Goal: Check status

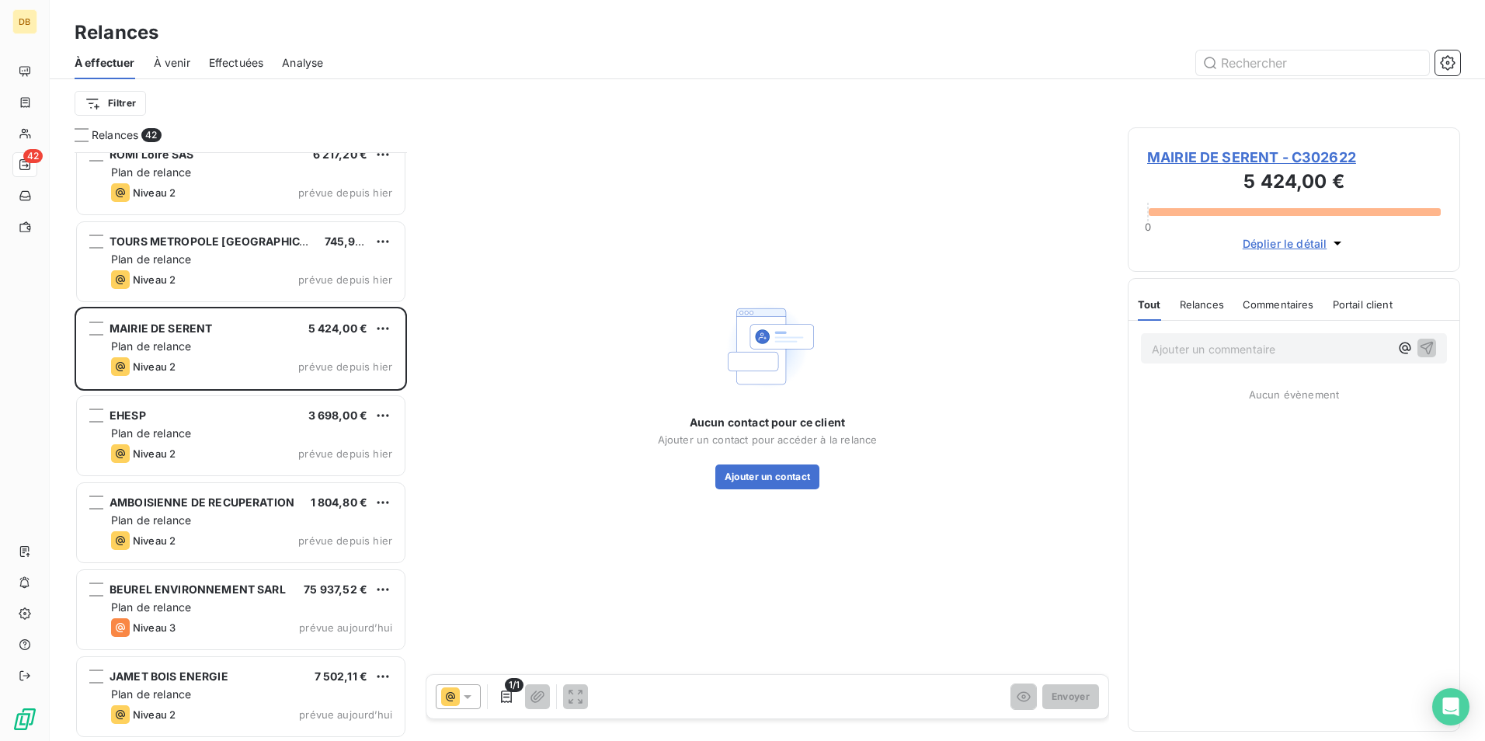
scroll to position [3066, 0]
click at [496, 217] on div "Aucun contact pour ce client Ajouter un contact pour accéder à la relance Ajout…" at bounding box center [767, 392] width 683 height 531
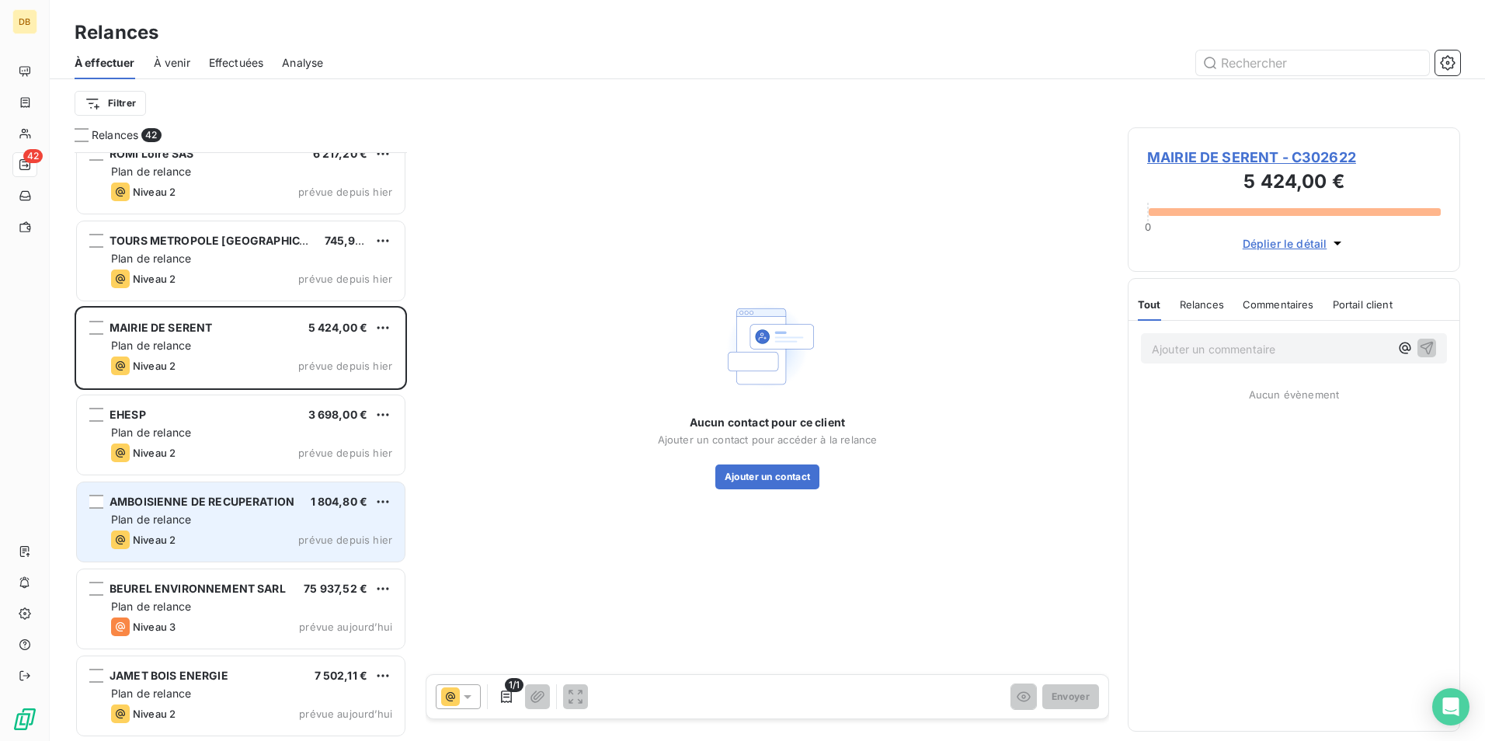
click at [287, 526] on div "Plan de relance" at bounding box center [251, 520] width 281 height 16
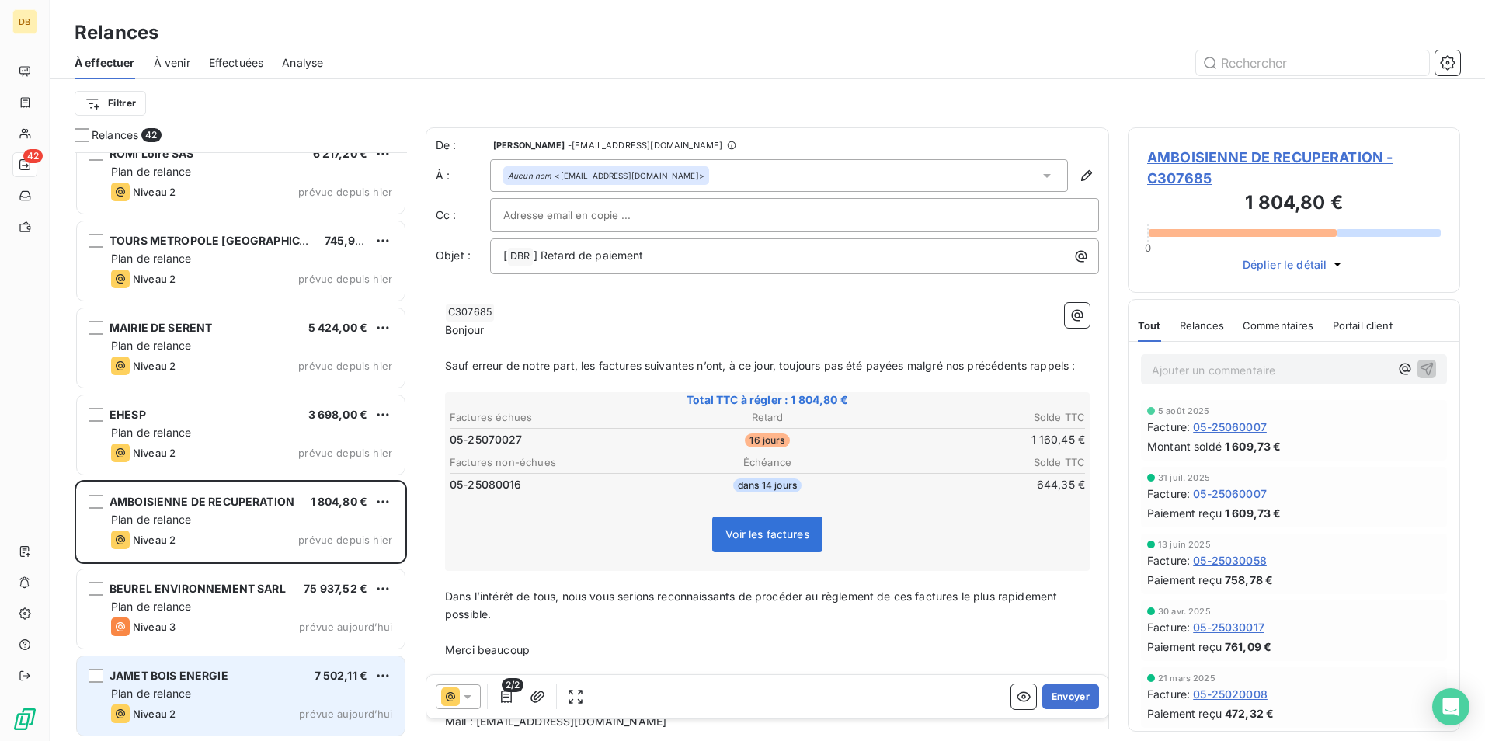
click at [176, 686] on div "Plan de relance" at bounding box center [251, 694] width 281 height 16
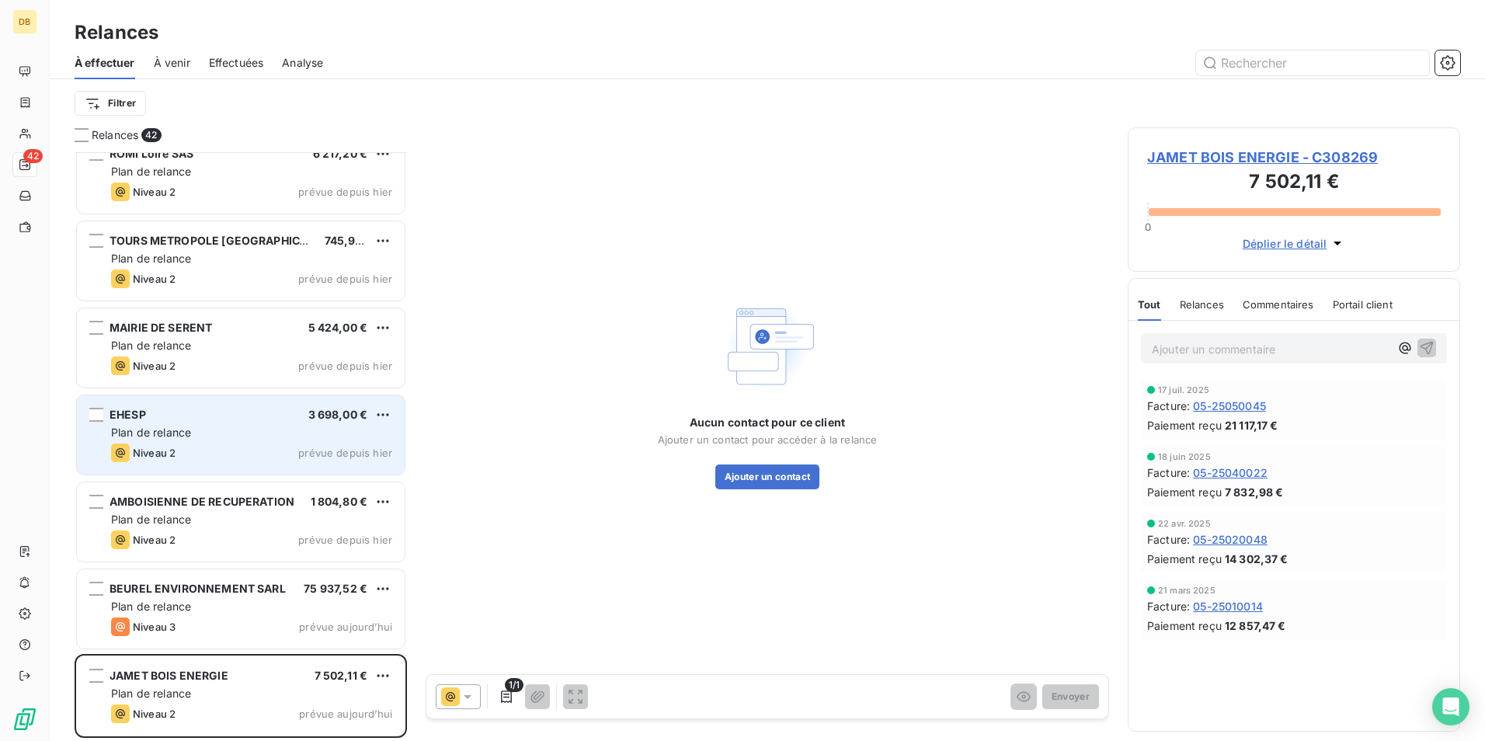
click at [209, 423] on div "EHESP 3 698,00 € Plan de relance Niveau 2 prévue depuis [DATE]" at bounding box center [241, 434] width 328 height 79
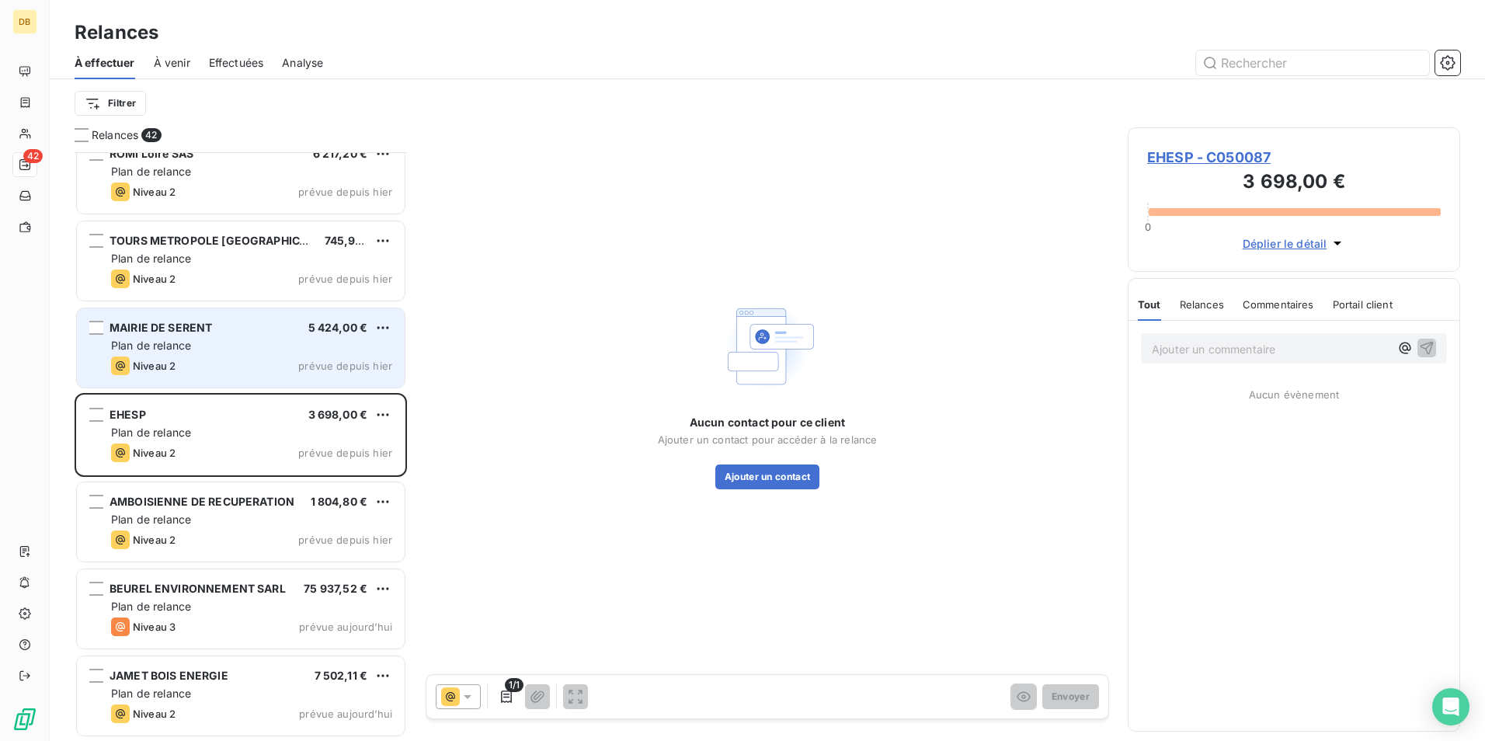
click at [240, 326] on div "MAIRIE DE SERENT 5 424,00 €" at bounding box center [251, 328] width 281 height 14
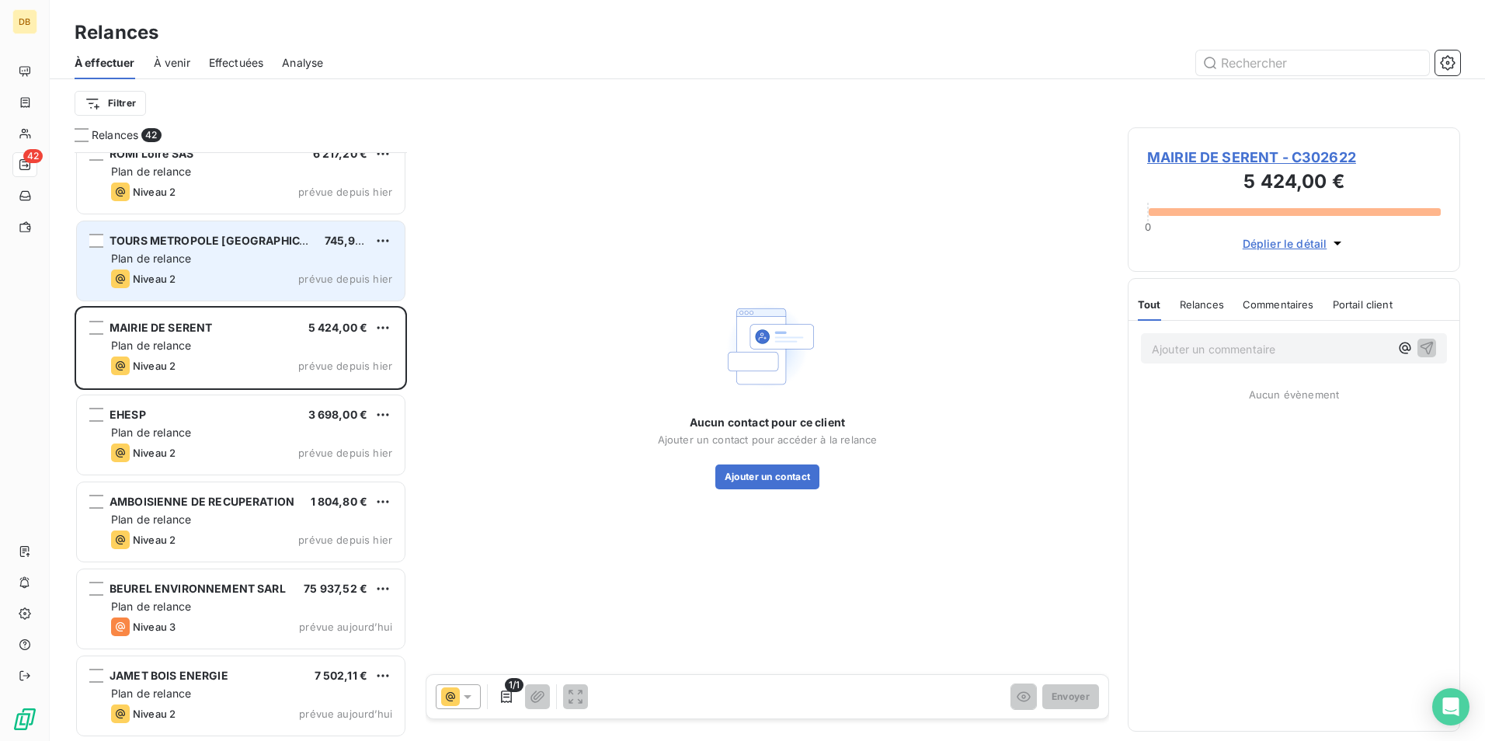
click at [209, 274] on div "Niveau 2 prévue depuis [DATE]" at bounding box center [251, 279] width 281 height 19
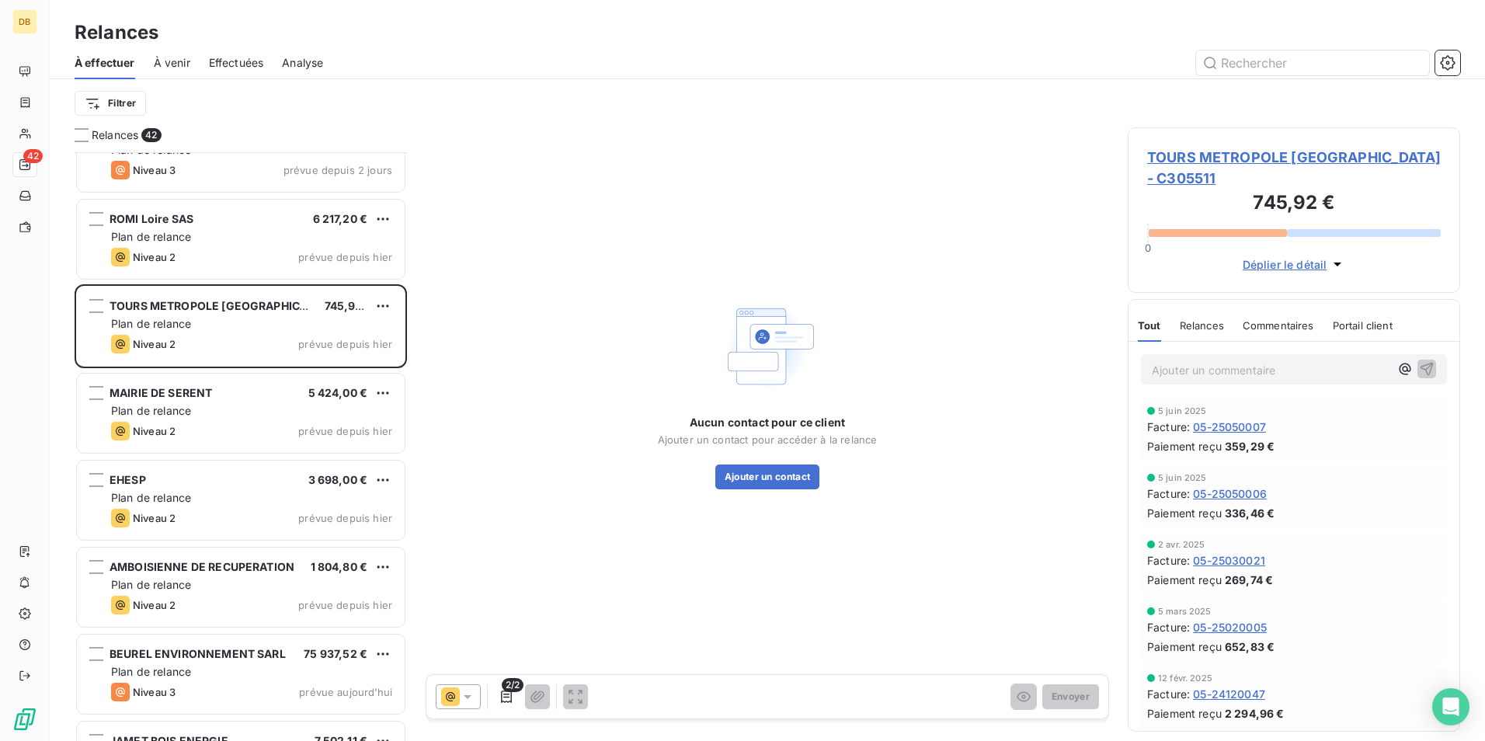
scroll to position [2910, 0]
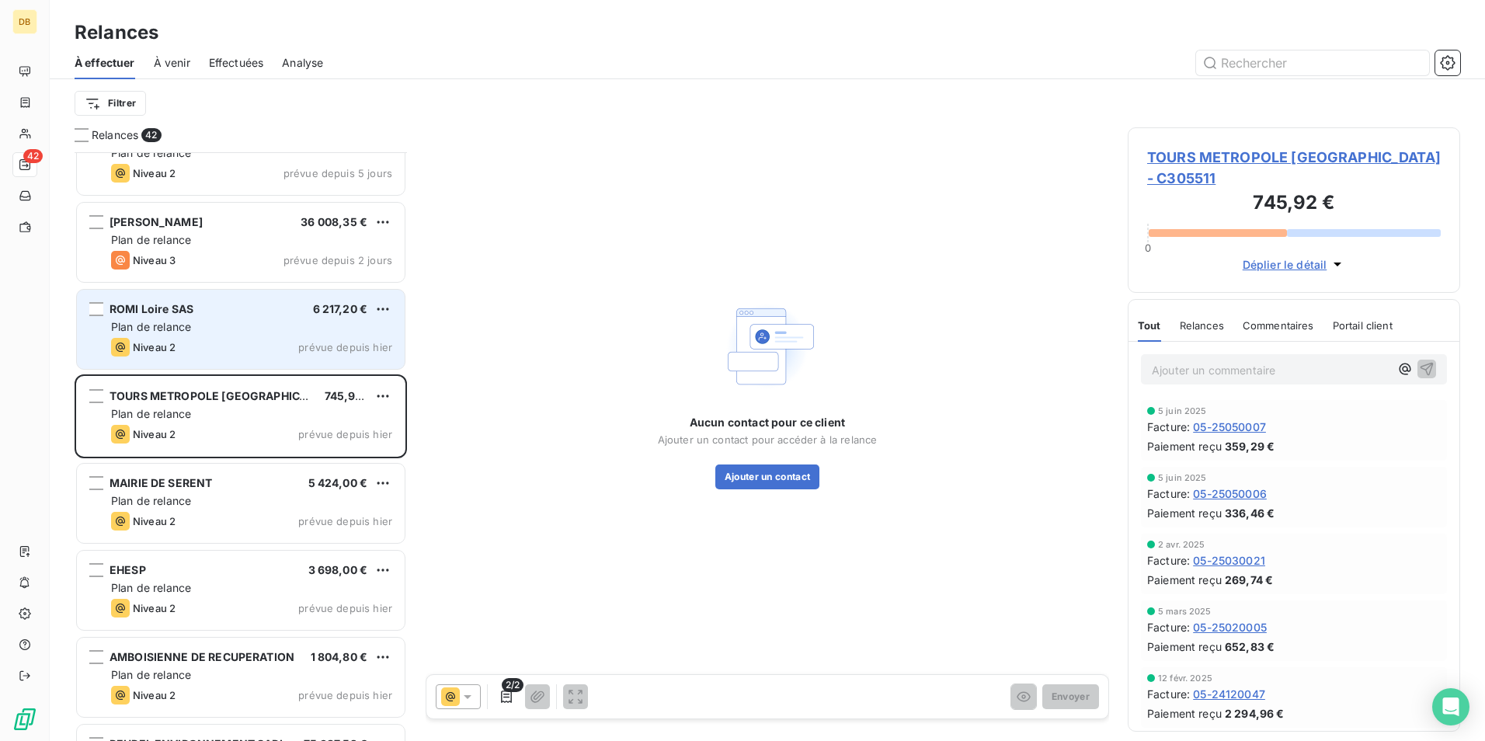
click at [237, 331] on div "Plan de relance" at bounding box center [251, 327] width 281 height 16
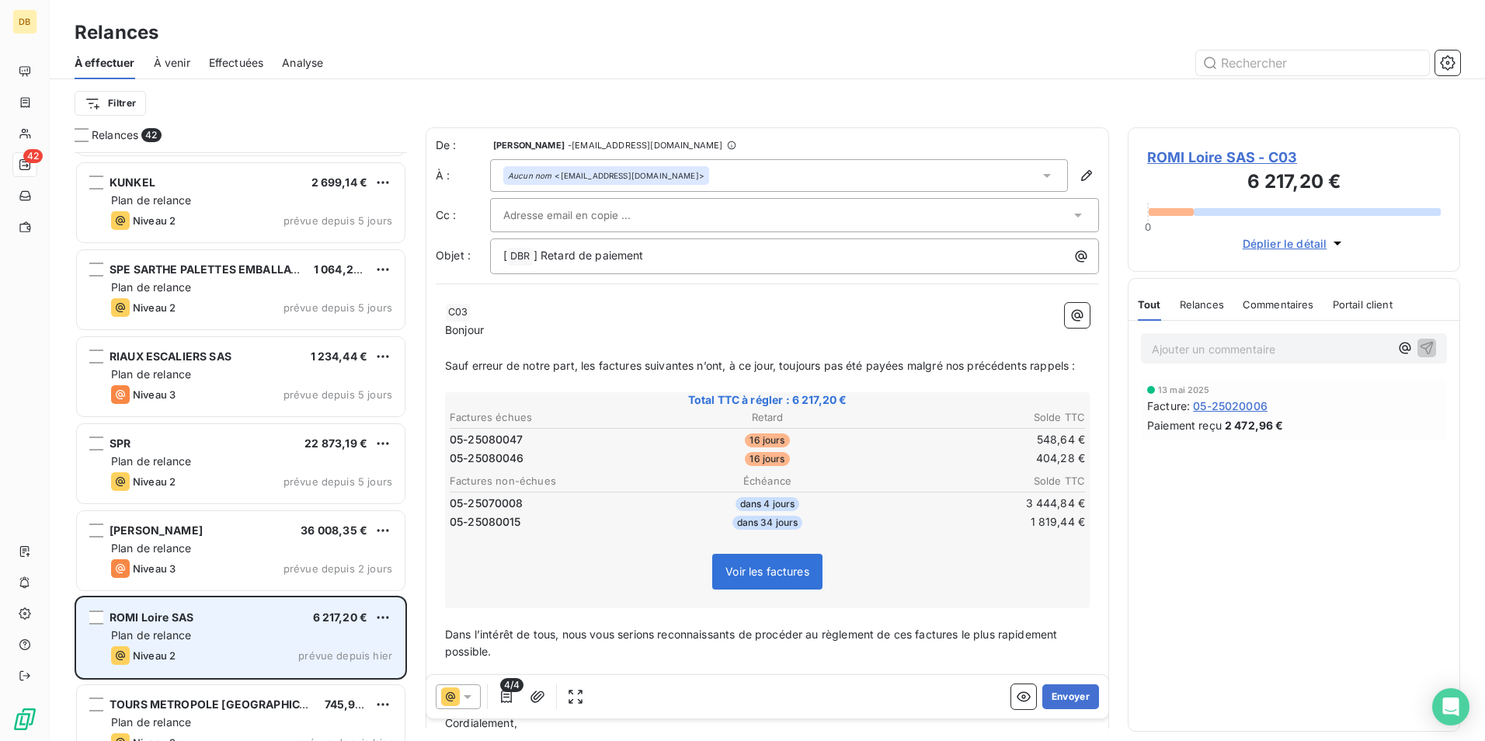
scroll to position [2600, 0]
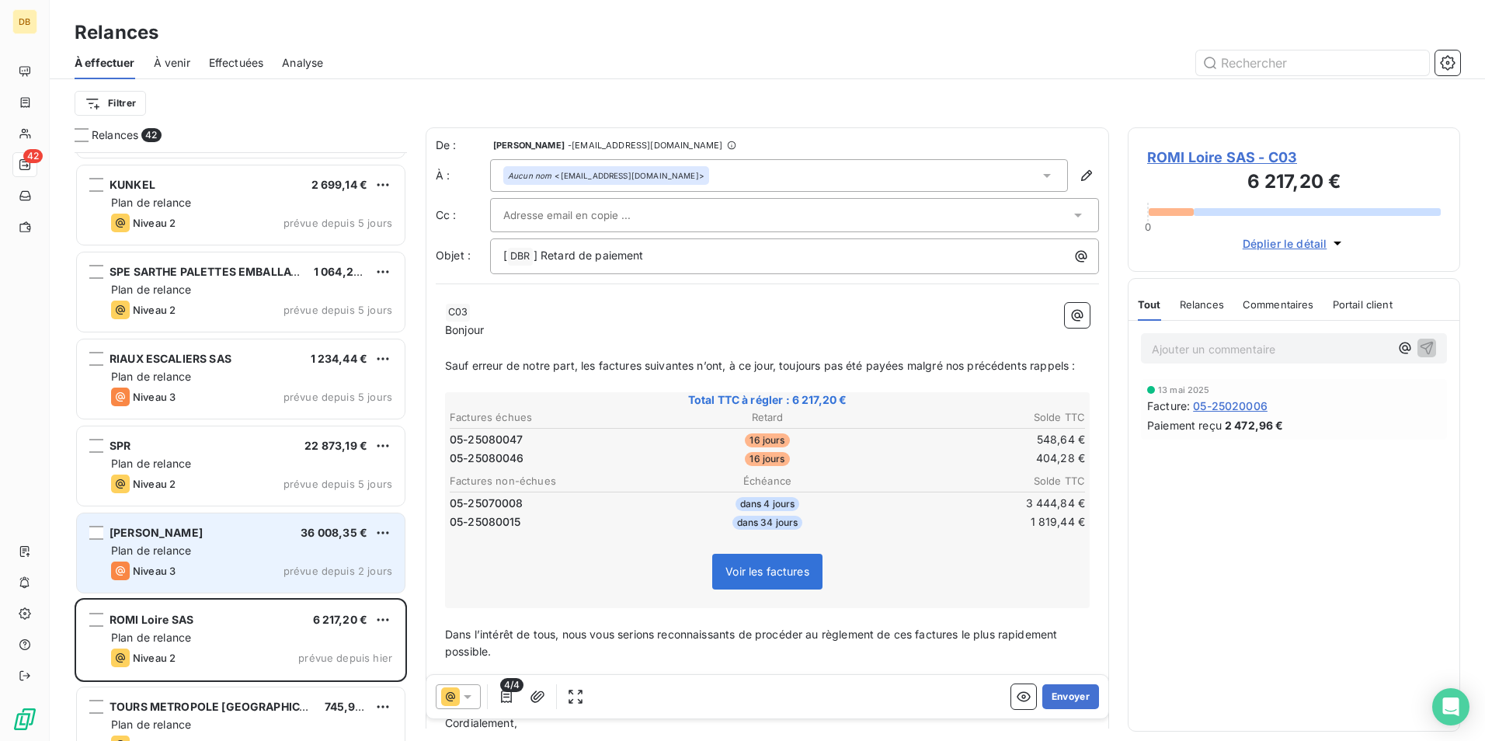
click at [205, 552] on div "Plan de relance" at bounding box center [251, 551] width 281 height 16
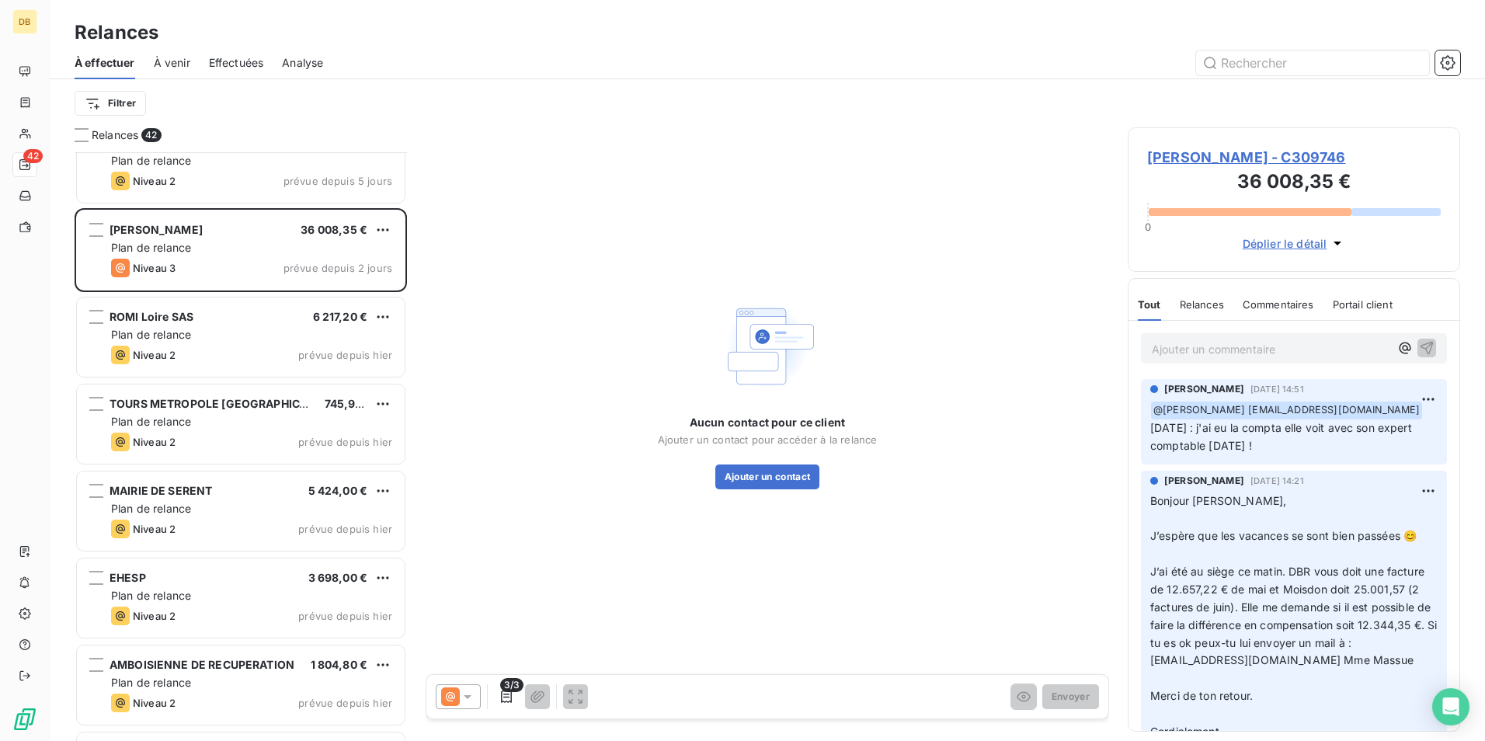
scroll to position [3066, 0]
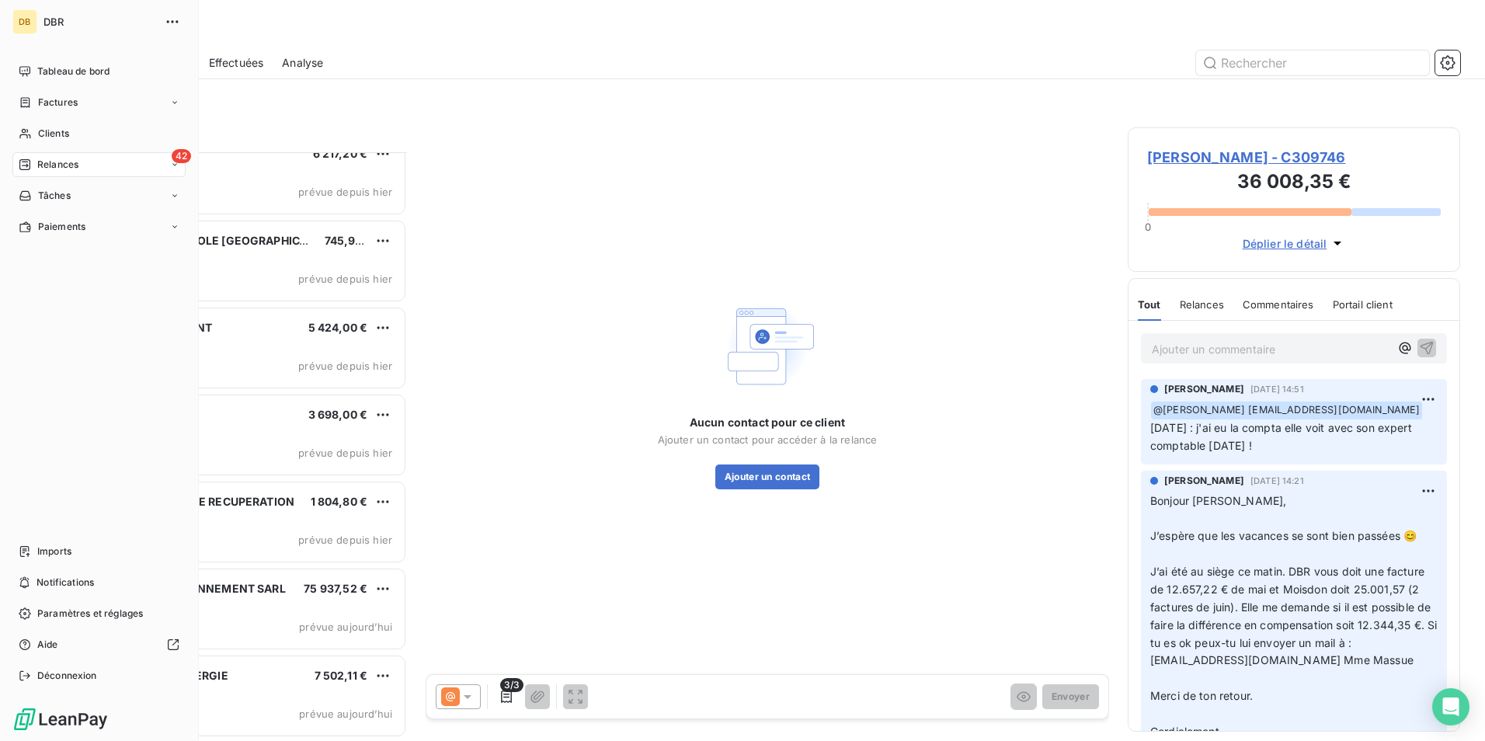
click at [97, 166] on div "42 Relances" at bounding box center [98, 164] width 173 height 25
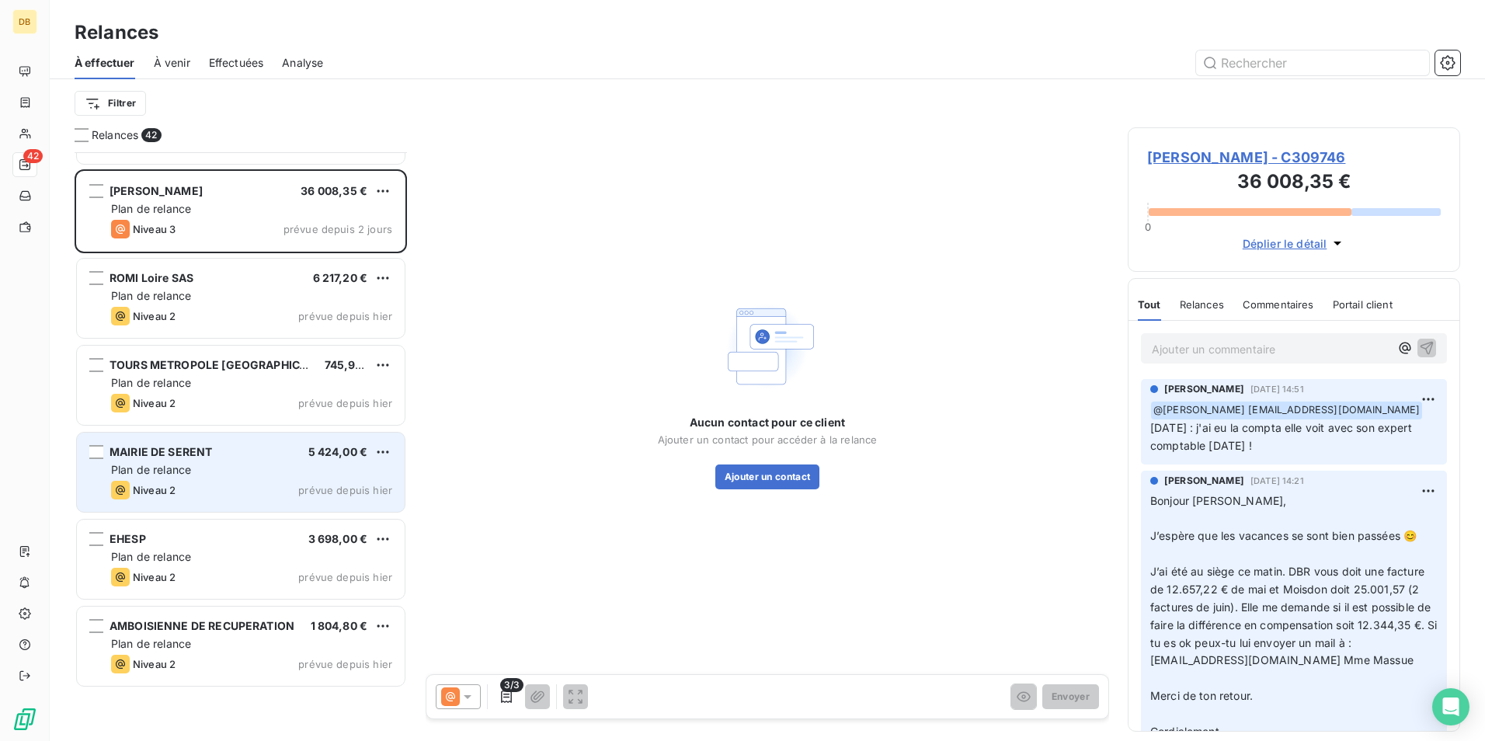
scroll to position [2755, 0]
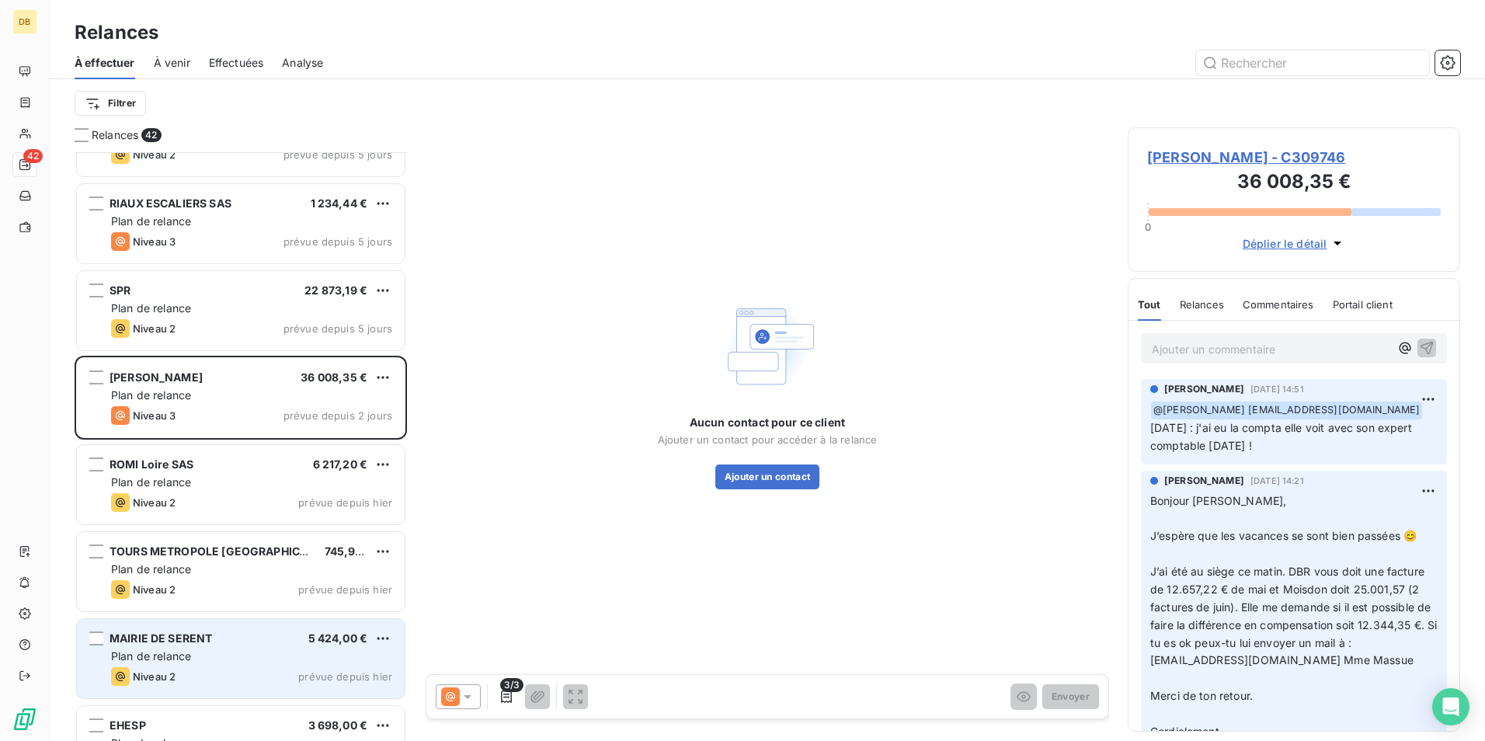
click at [275, 342] on div "SPR 22 873,19 € Plan de relance Niveau 2 prévue depuis 5 jours" at bounding box center [241, 310] width 328 height 79
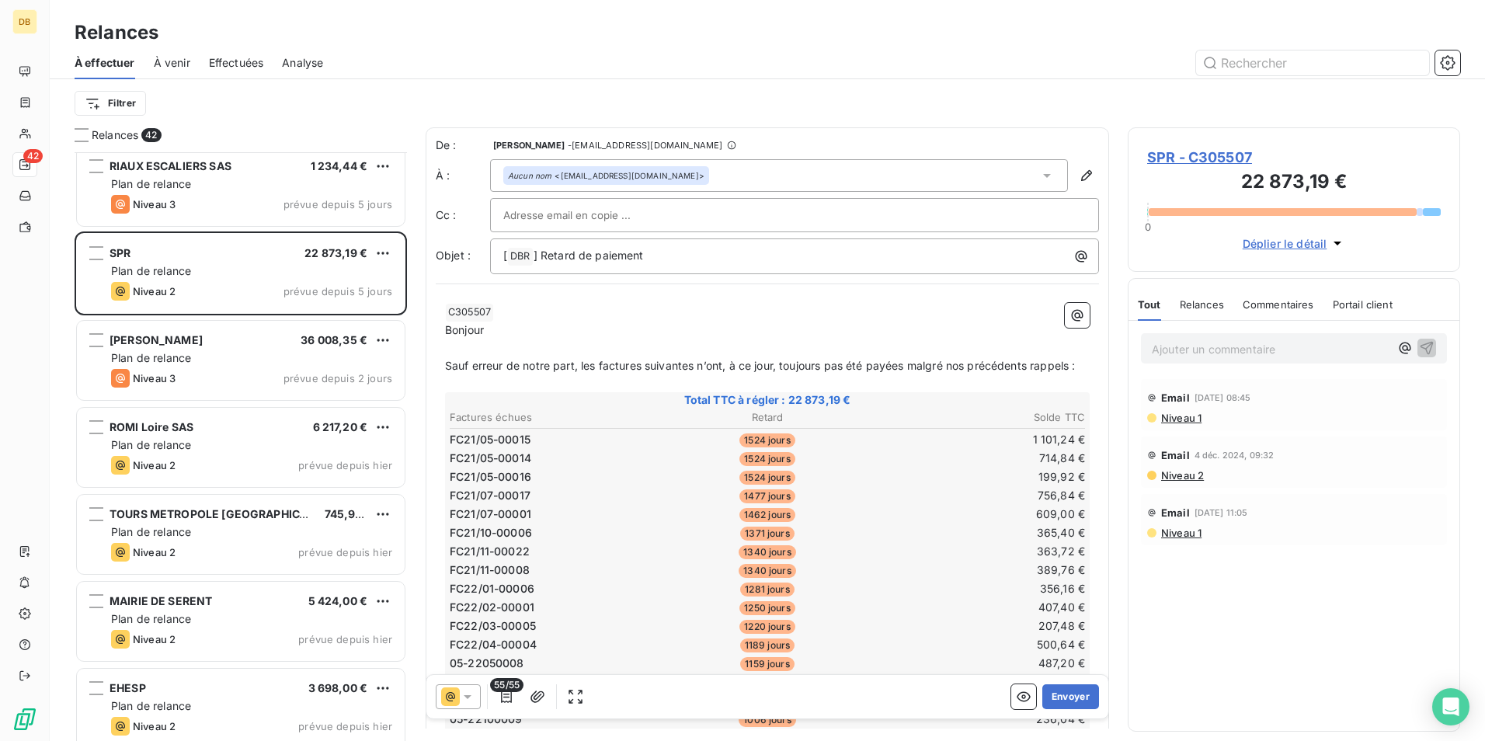
scroll to position [2833, 0]
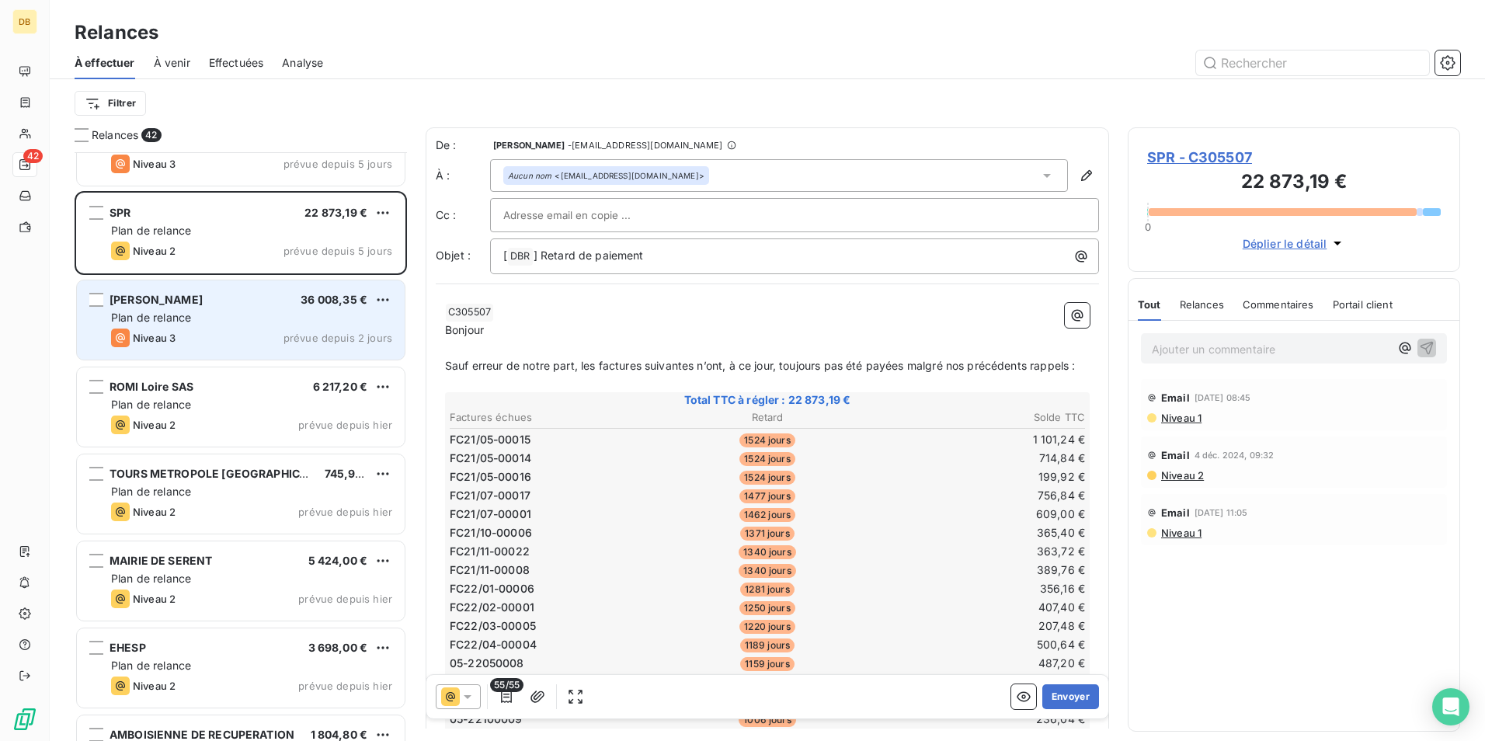
click at [362, 342] on span "prévue depuis 2 jours" at bounding box center [337, 338] width 109 height 12
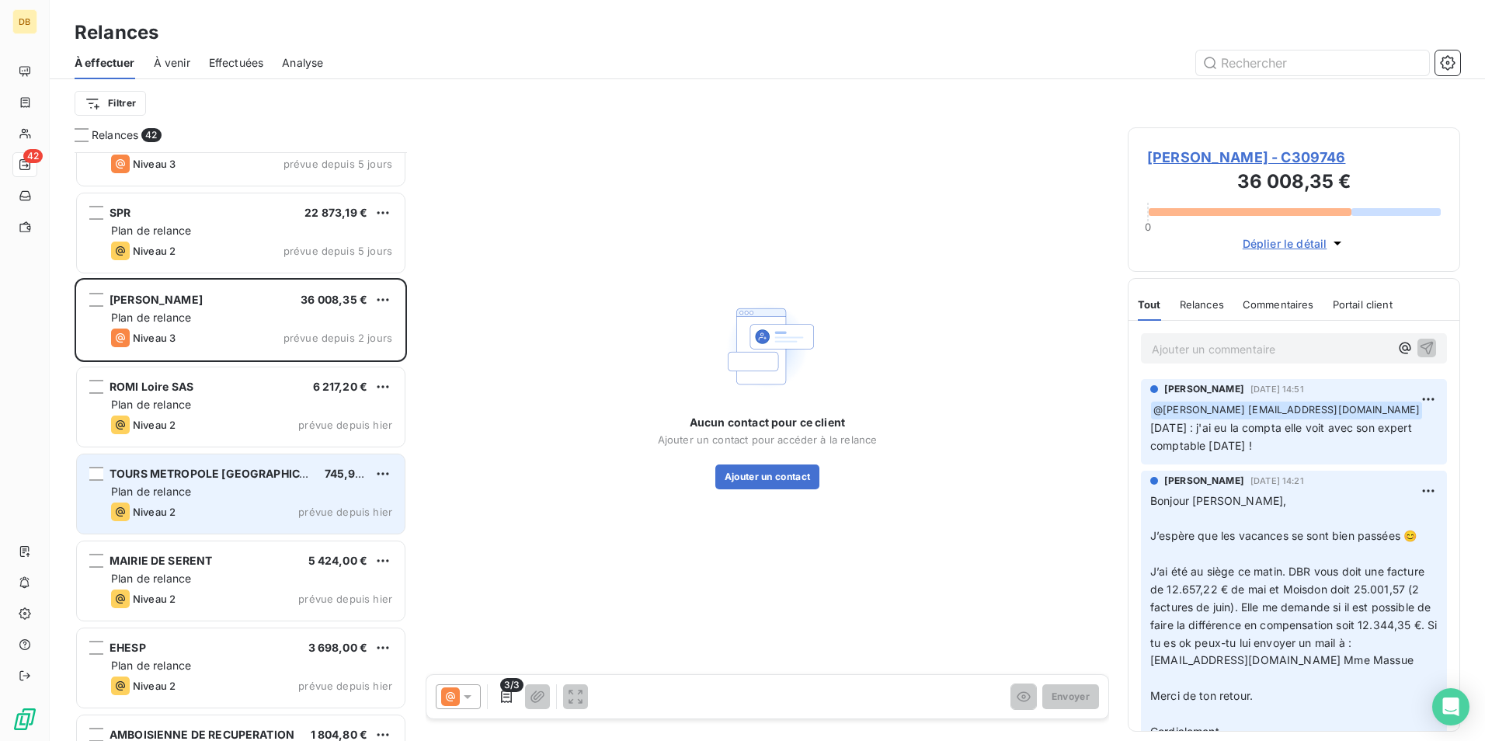
scroll to position [2988, 0]
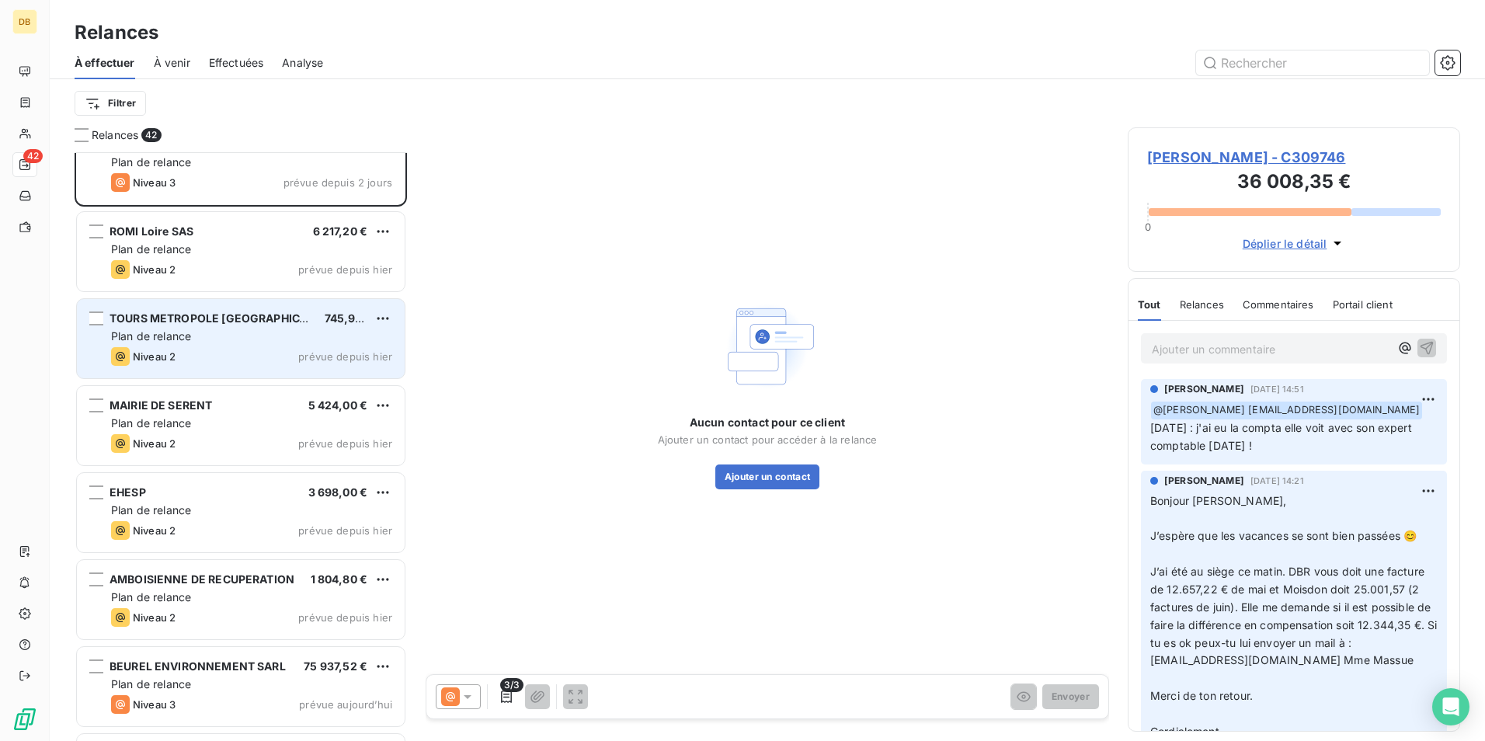
click at [164, 495] on div "EHESP 3 698,00 €" at bounding box center [251, 492] width 281 height 14
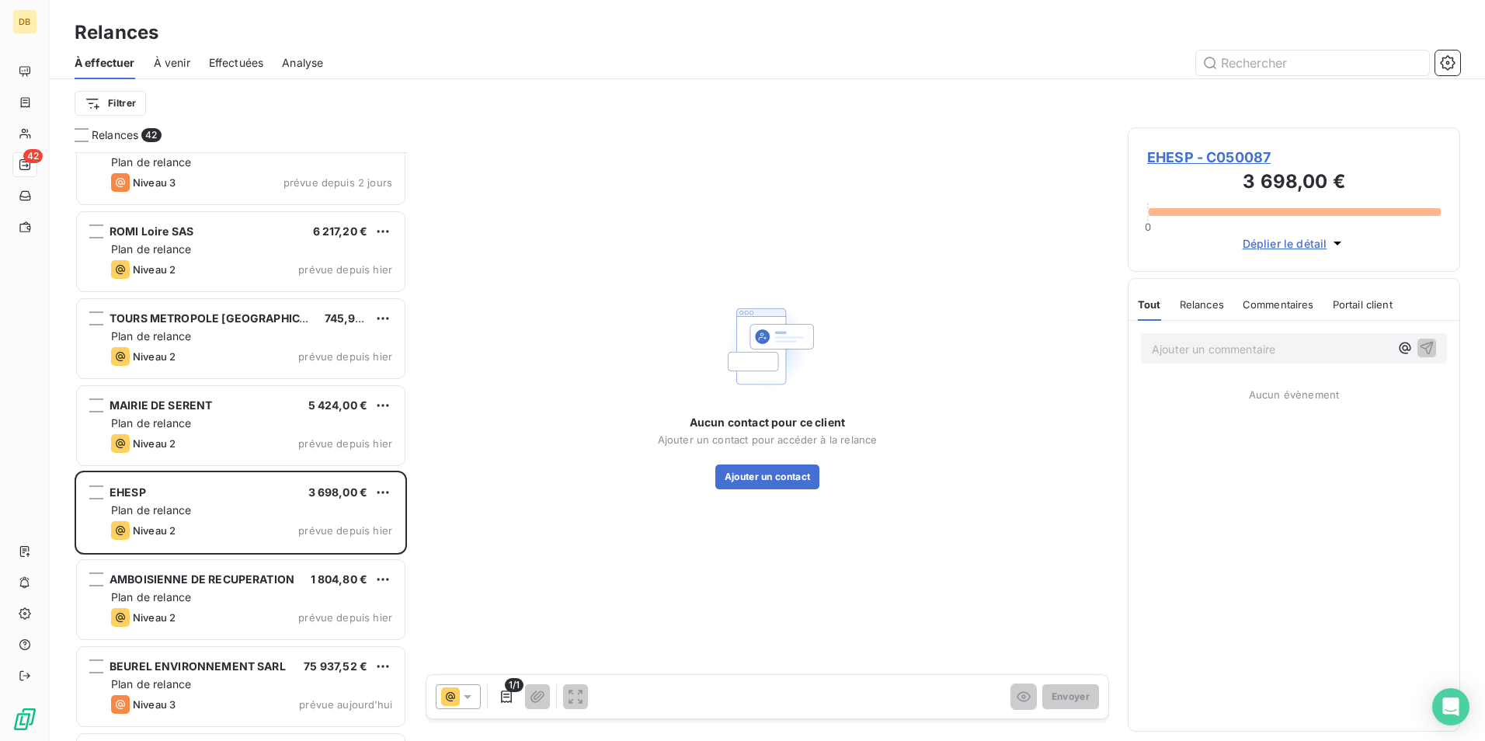
click at [1210, 302] on span "Relances" at bounding box center [1202, 304] width 44 height 12
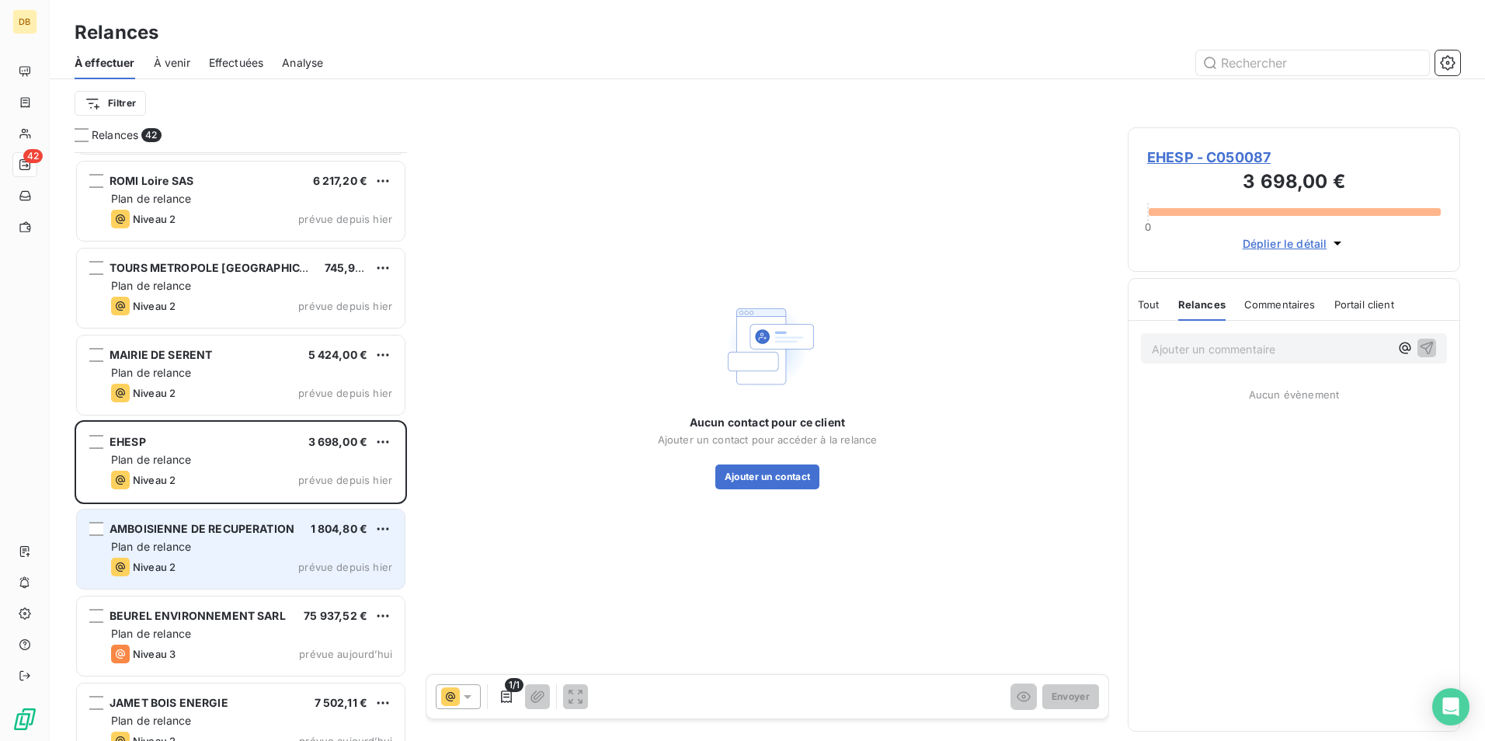
scroll to position [3066, 0]
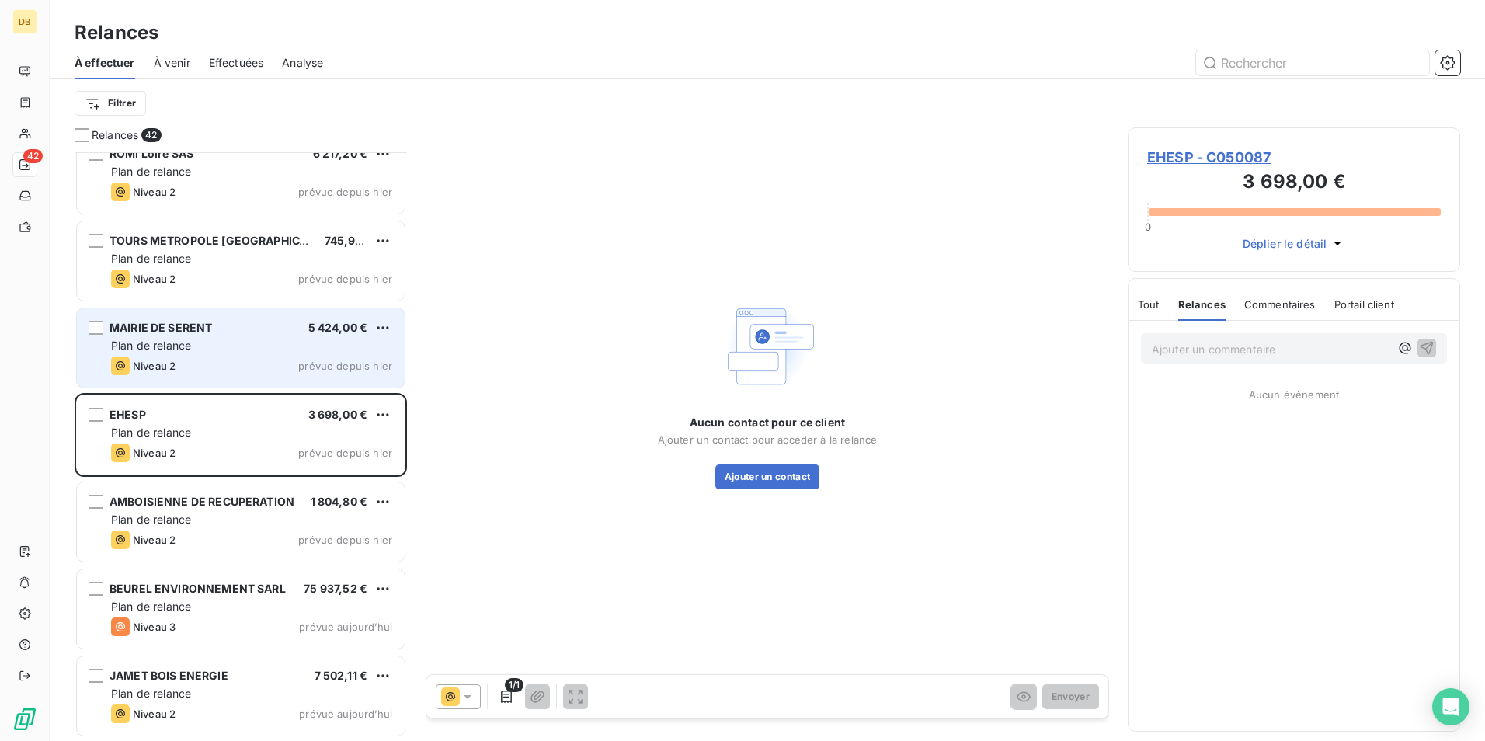
click at [320, 352] on div "Plan de relance" at bounding box center [251, 346] width 281 height 16
